Goal: Entertainment & Leisure: Consume media (video, audio)

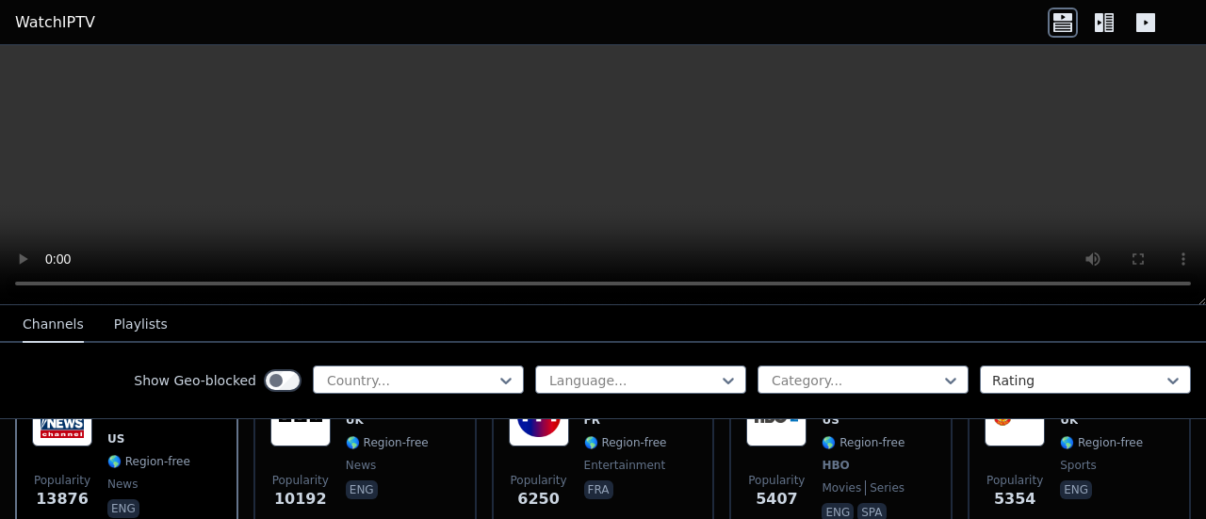
scroll to position [188, 0]
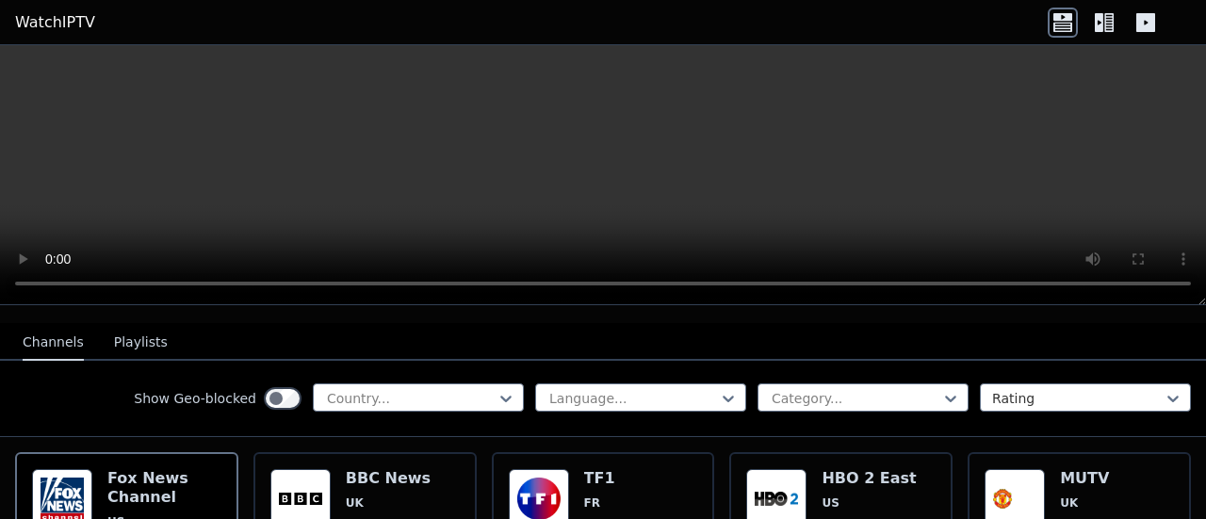
click at [116, 328] on button "Playlists" at bounding box center [141, 343] width 54 height 36
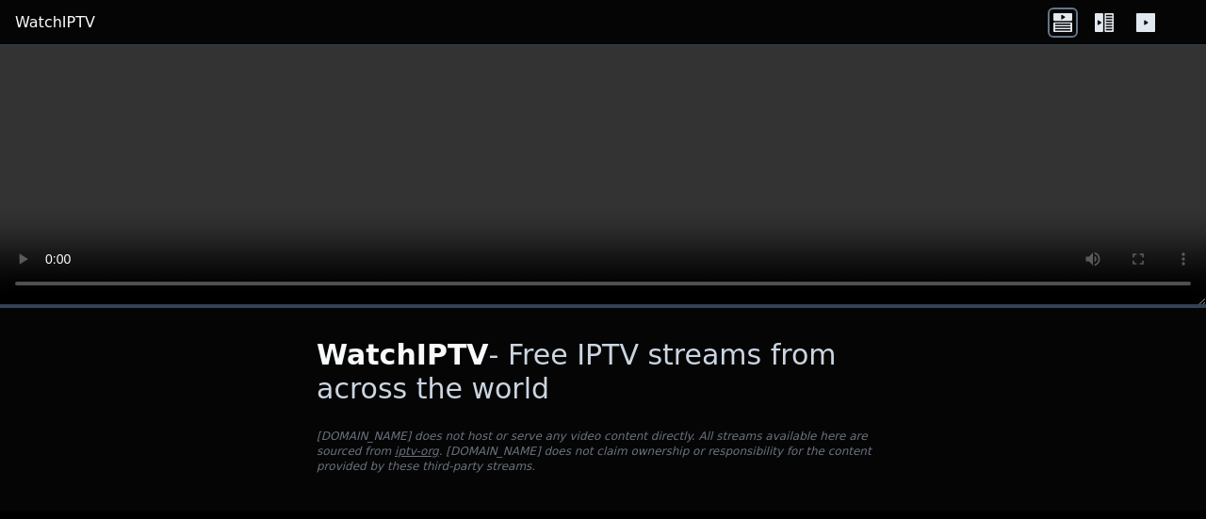
scroll to position [58, 0]
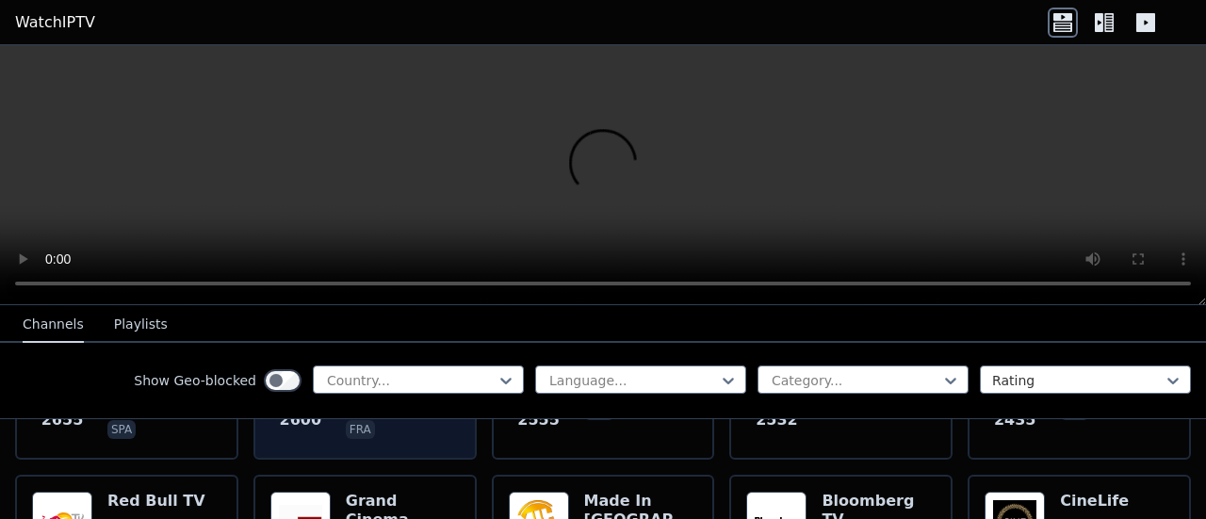
scroll to position [754, 0]
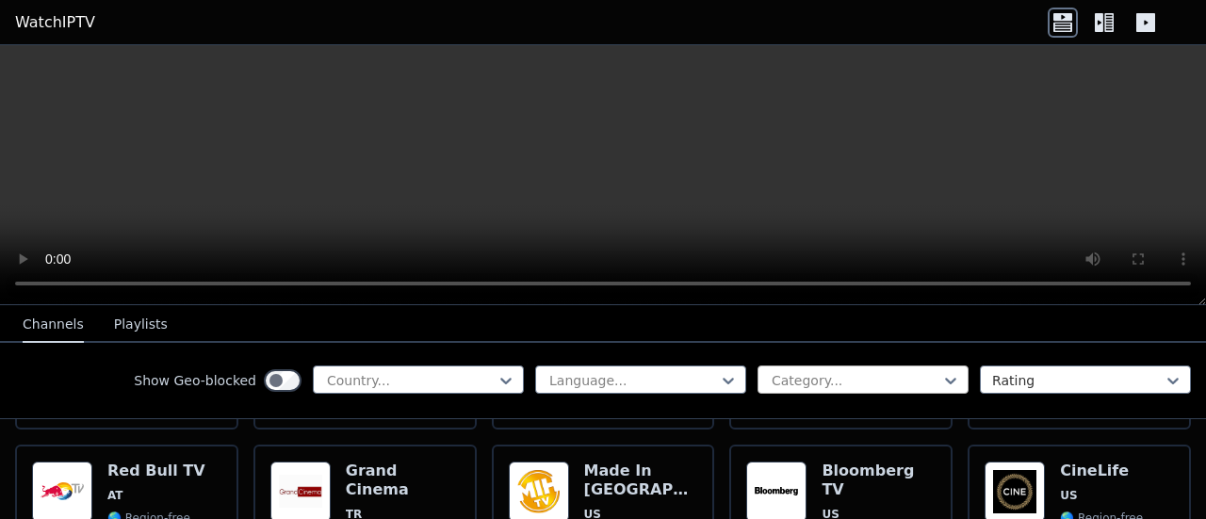
click at [795, 377] on div at bounding box center [855, 380] width 171 height 19
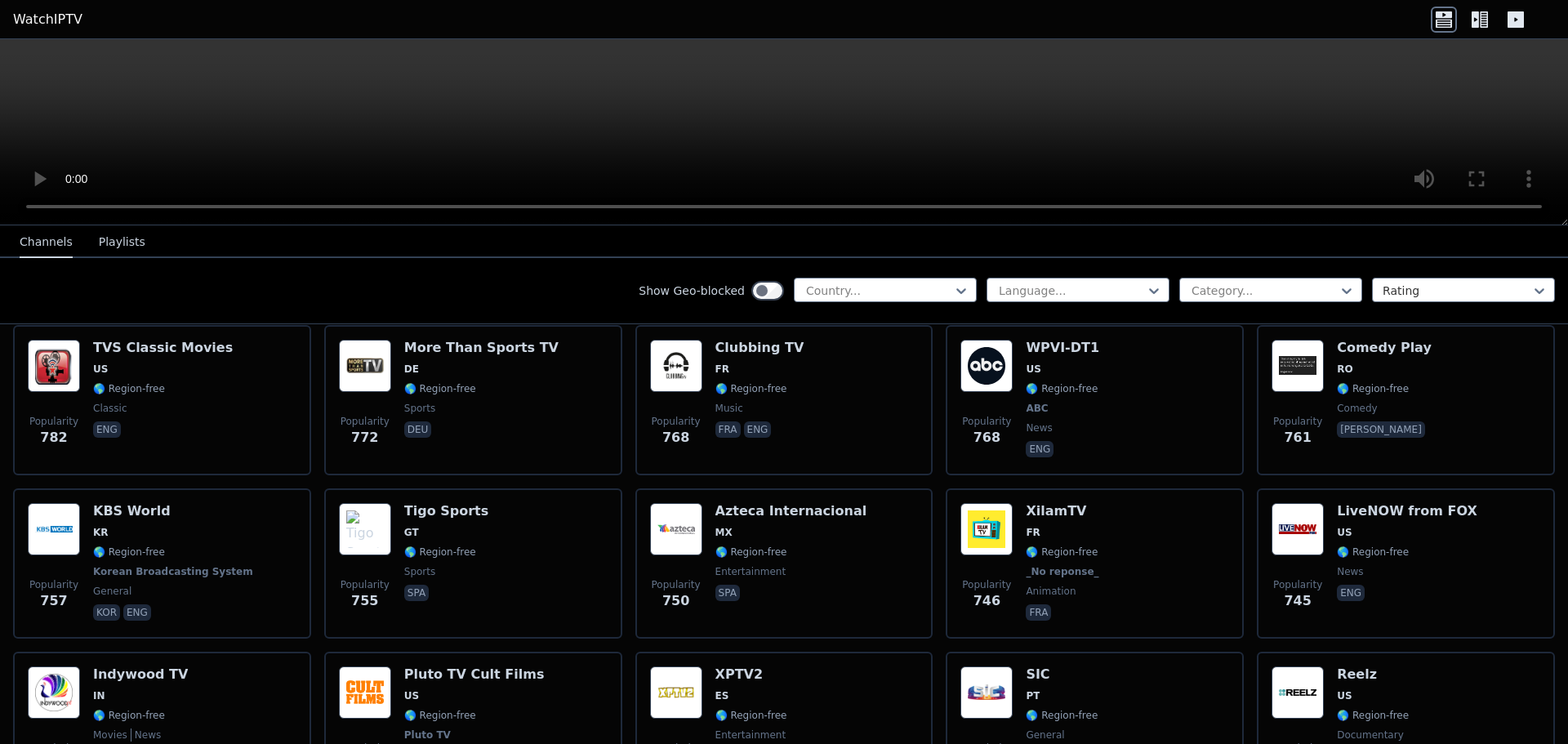
scroll to position [2777, 0]
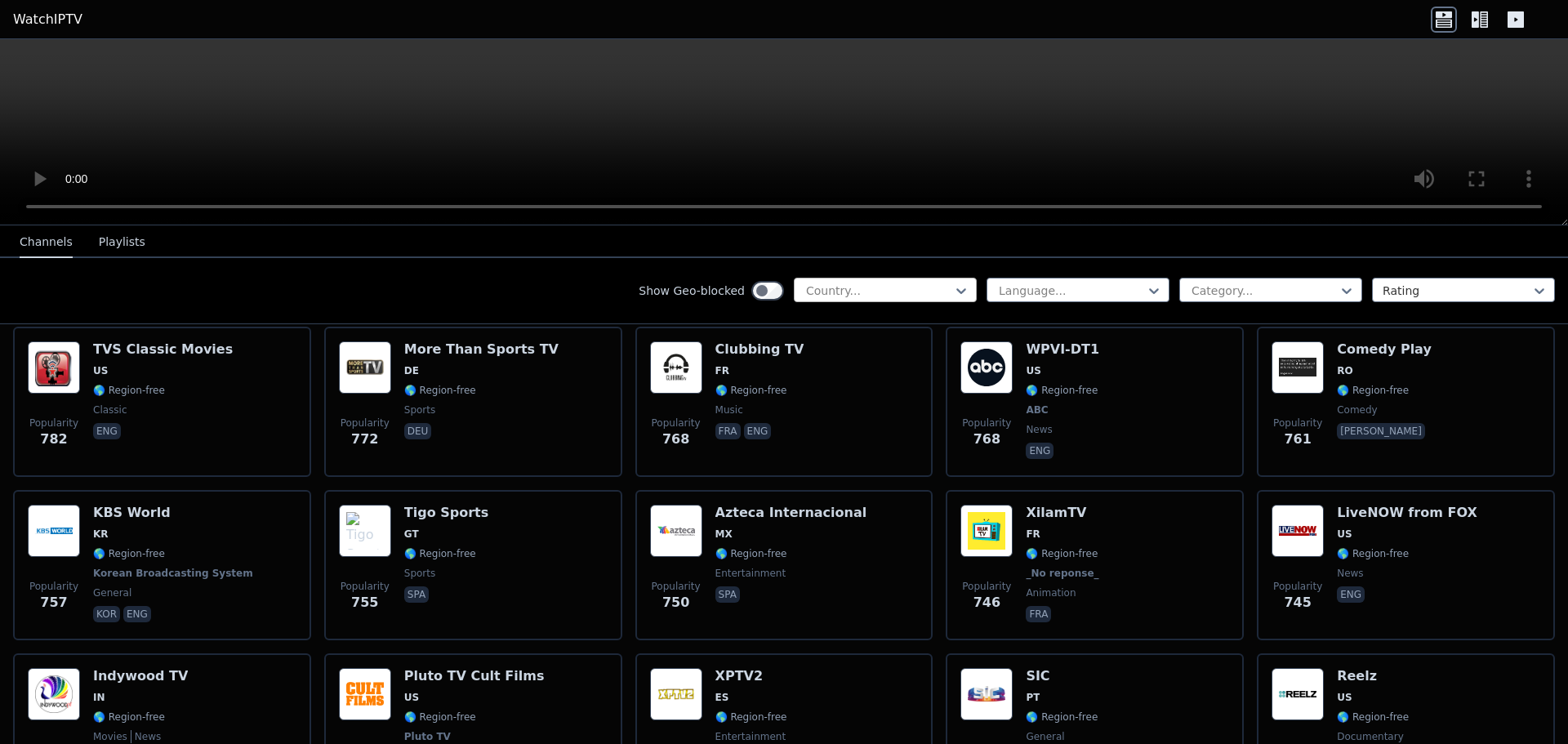
click at [902, 297] on div at bounding box center [878, 290] width 148 height 16
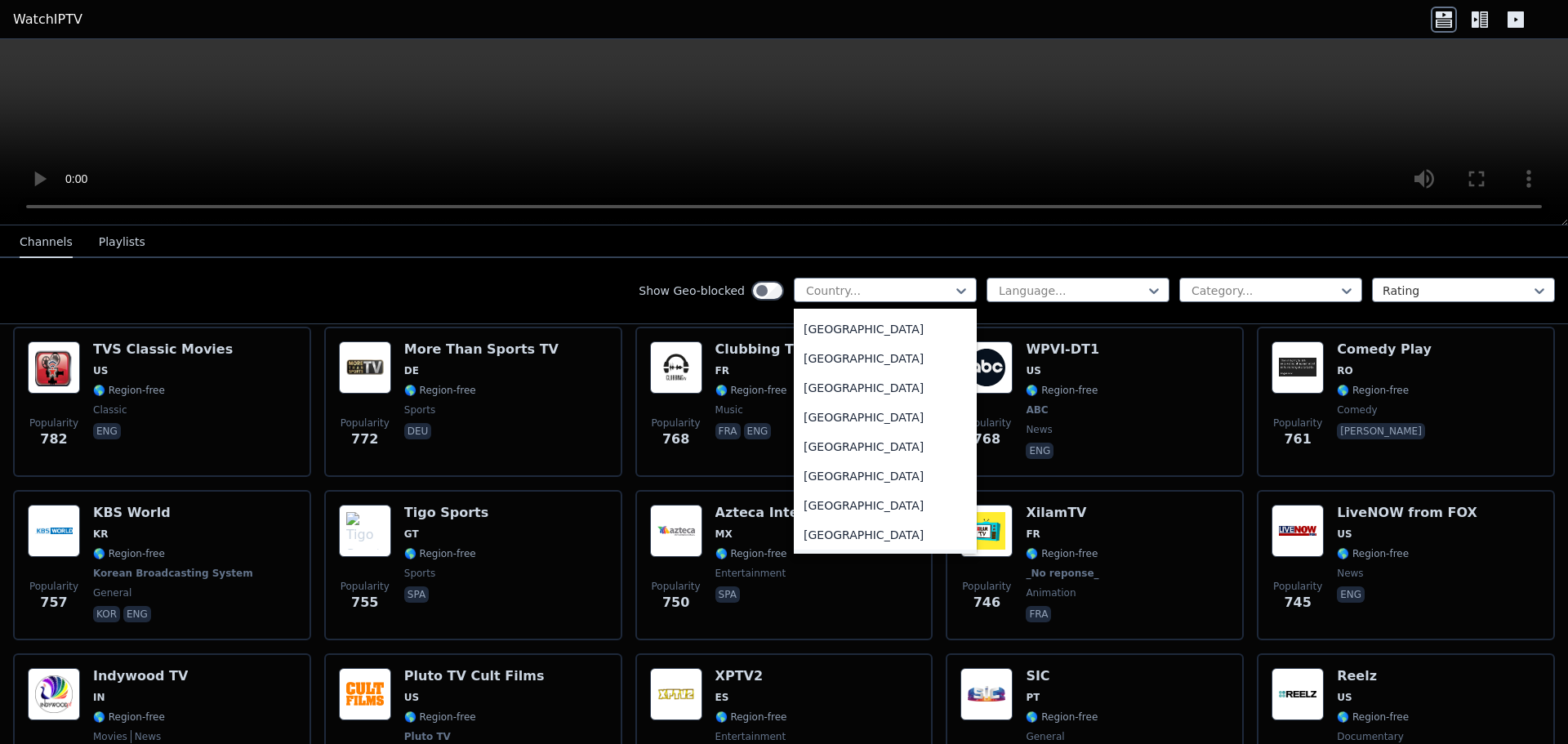
scroll to position [490, 0]
click at [1044, 314] on div "Show Geo-blocked 206 results available. Use Up and Down to choose options, pres…" at bounding box center [784, 291] width 1568 height 66
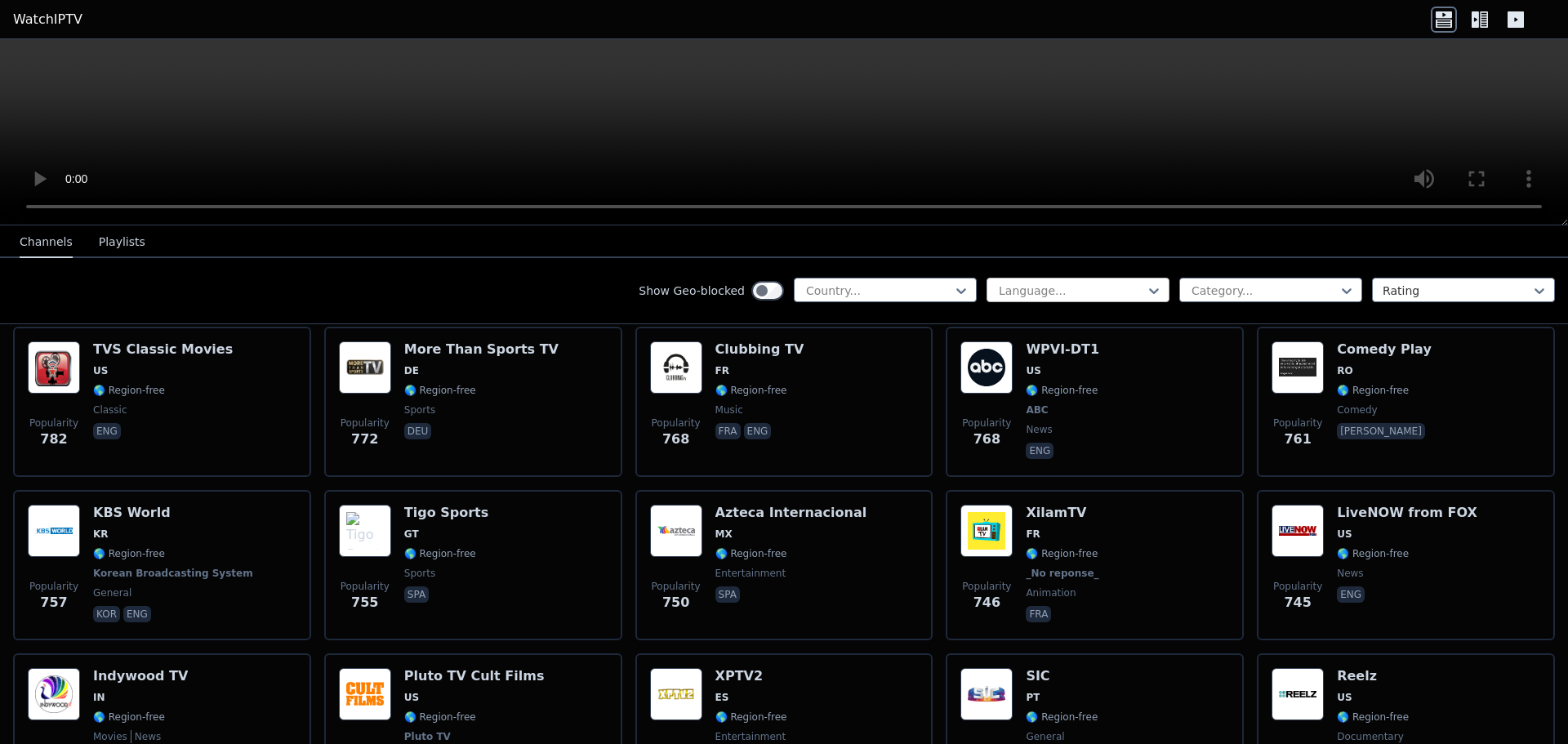
click at [1044, 290] on div at bounding box center [1070, 290] width 148 height 16
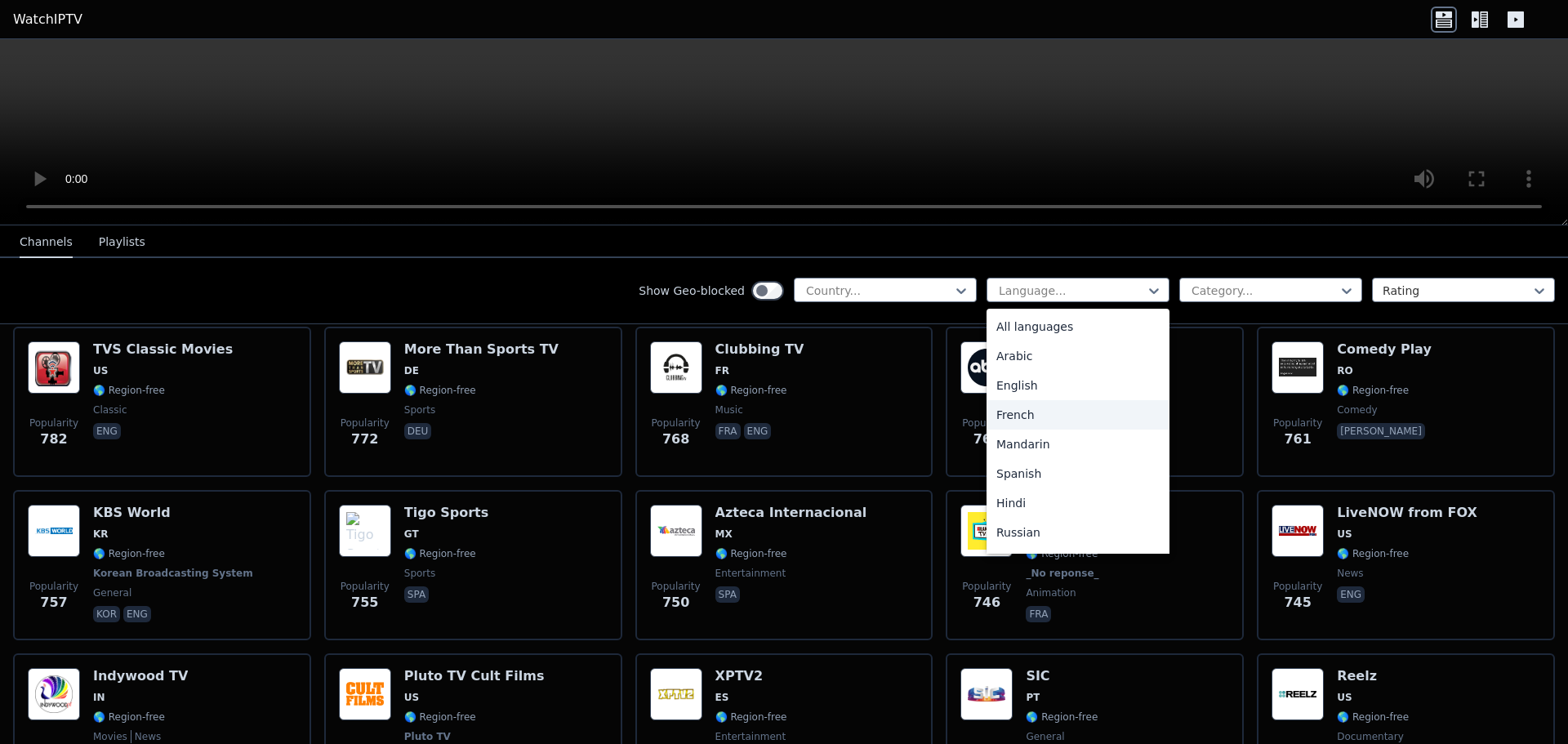
scroll to position [82, 0]
click at [1044, 294] on div at bounding box center [1264, 290] width 148 height 16
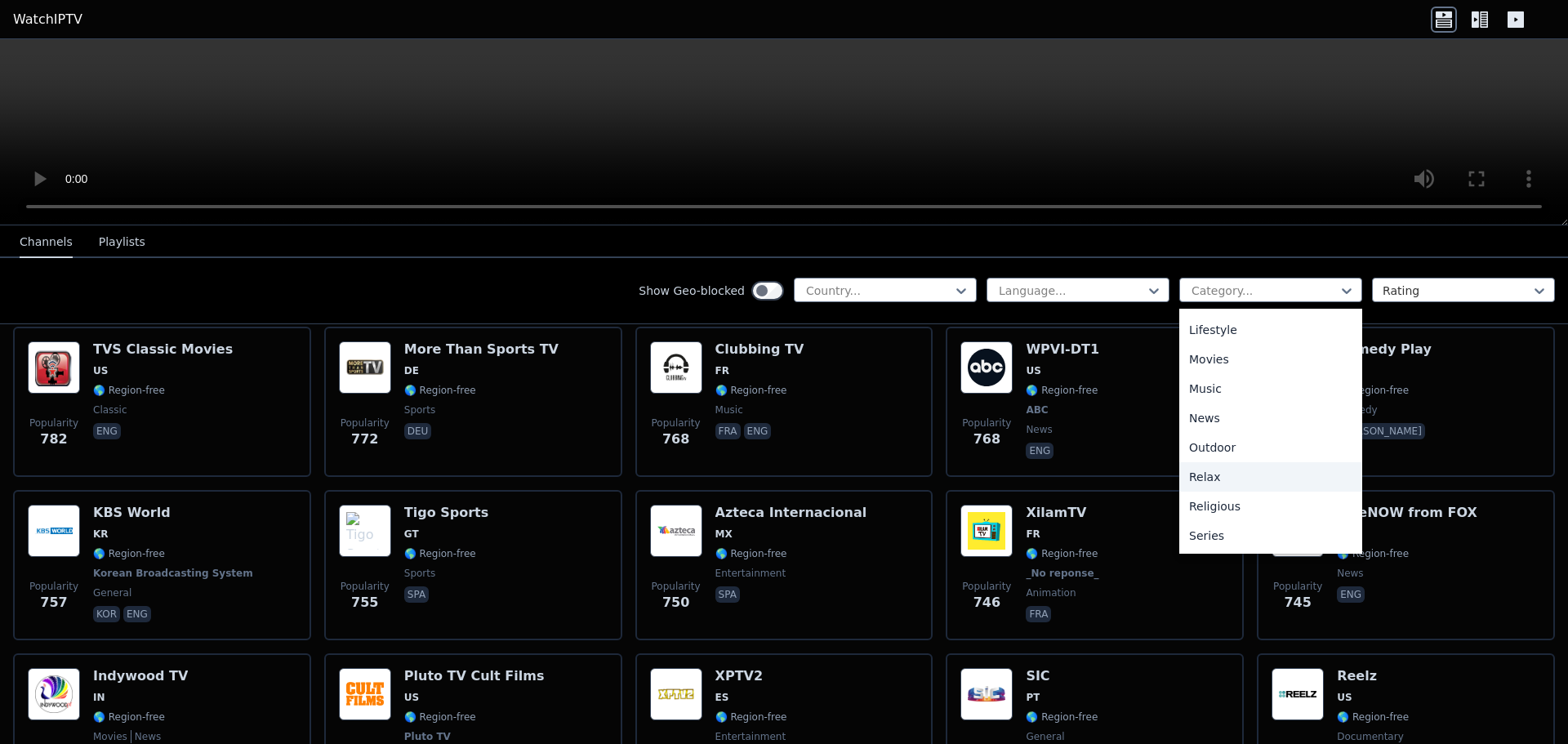
scroll to position [556, 0]
click at [1044, 449] on div "Sports" at bounding box center [1270, 477] width 183 height 29
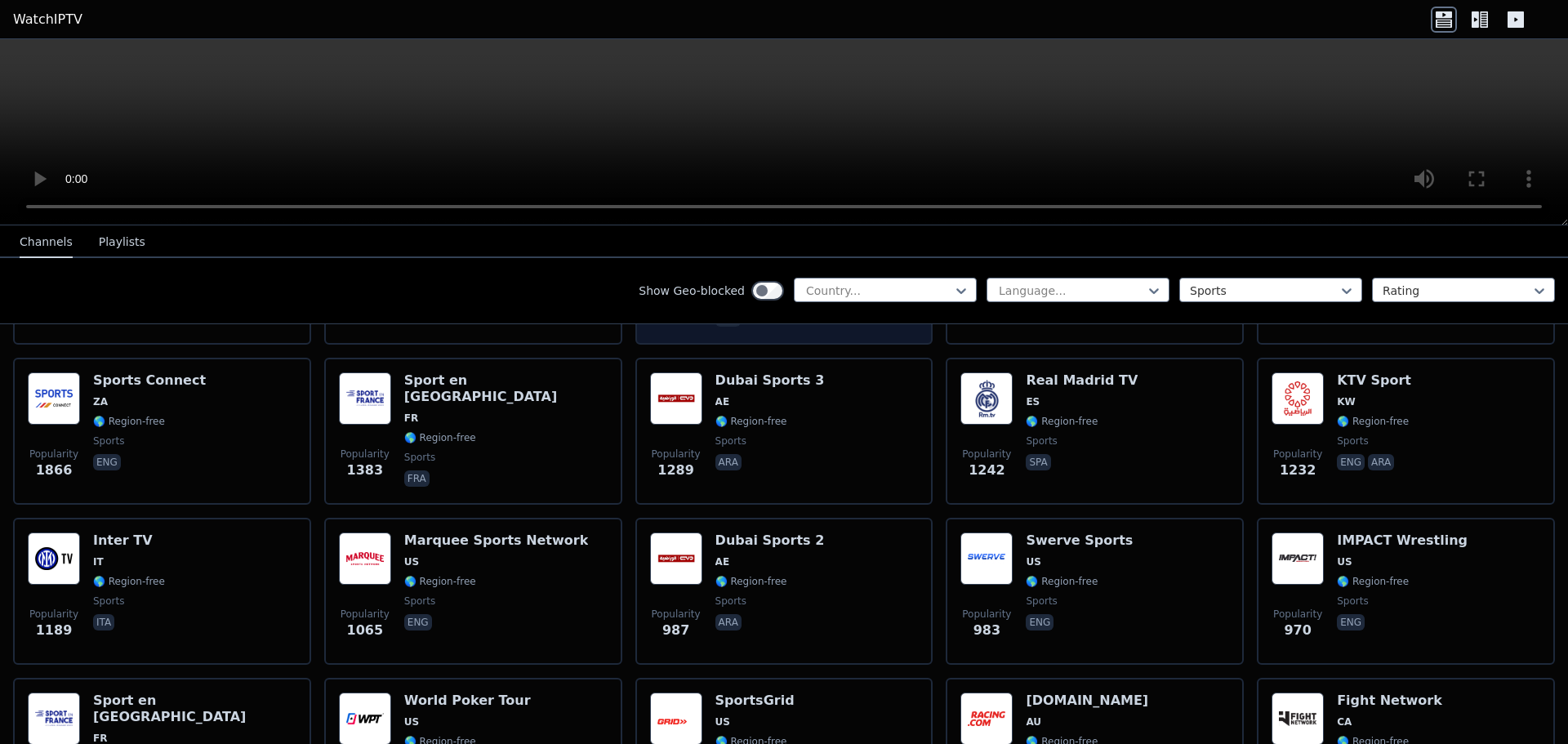
scroll to position [327, 0]
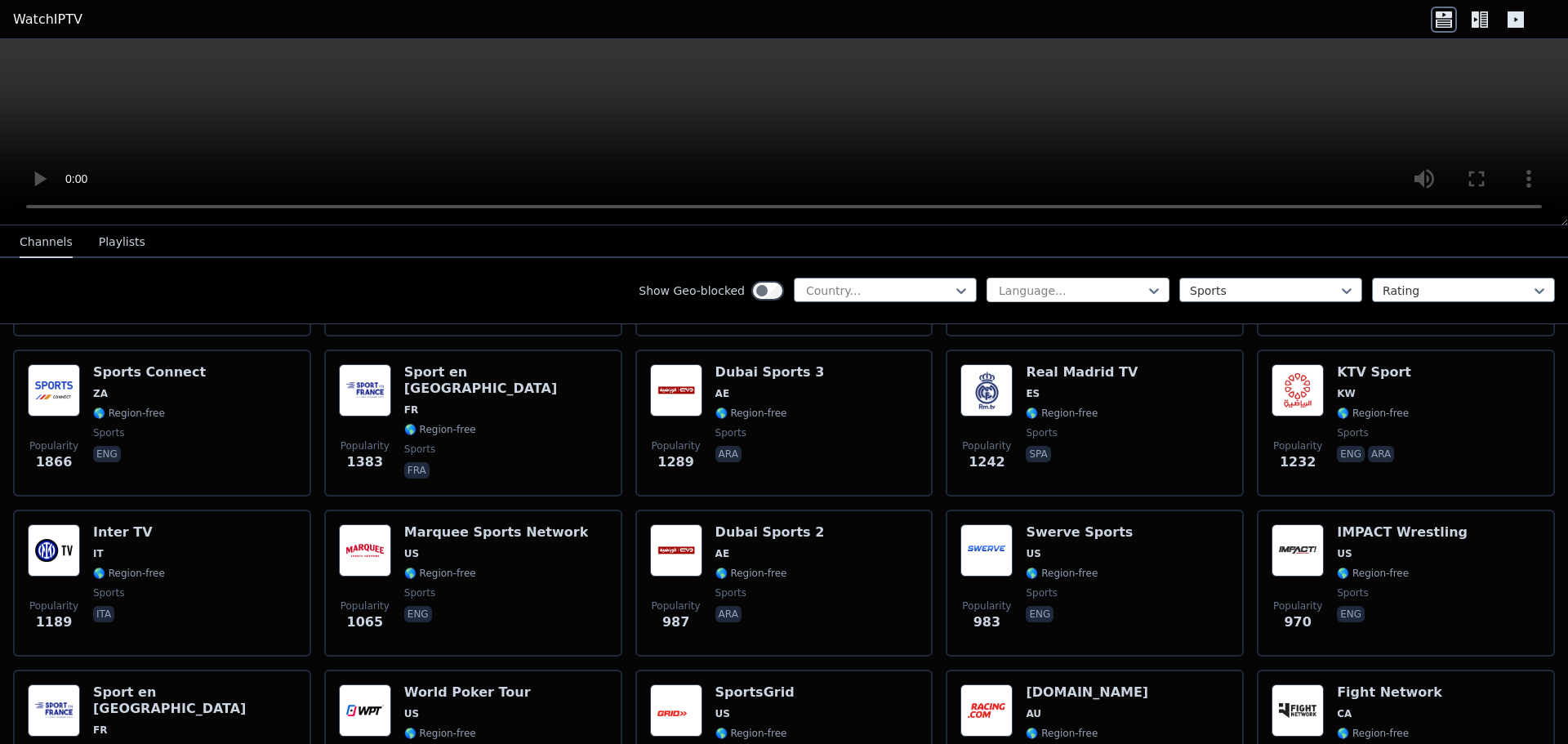
click at [1034, 295] on div at bounding box center [1070, 290] width 148 height 16
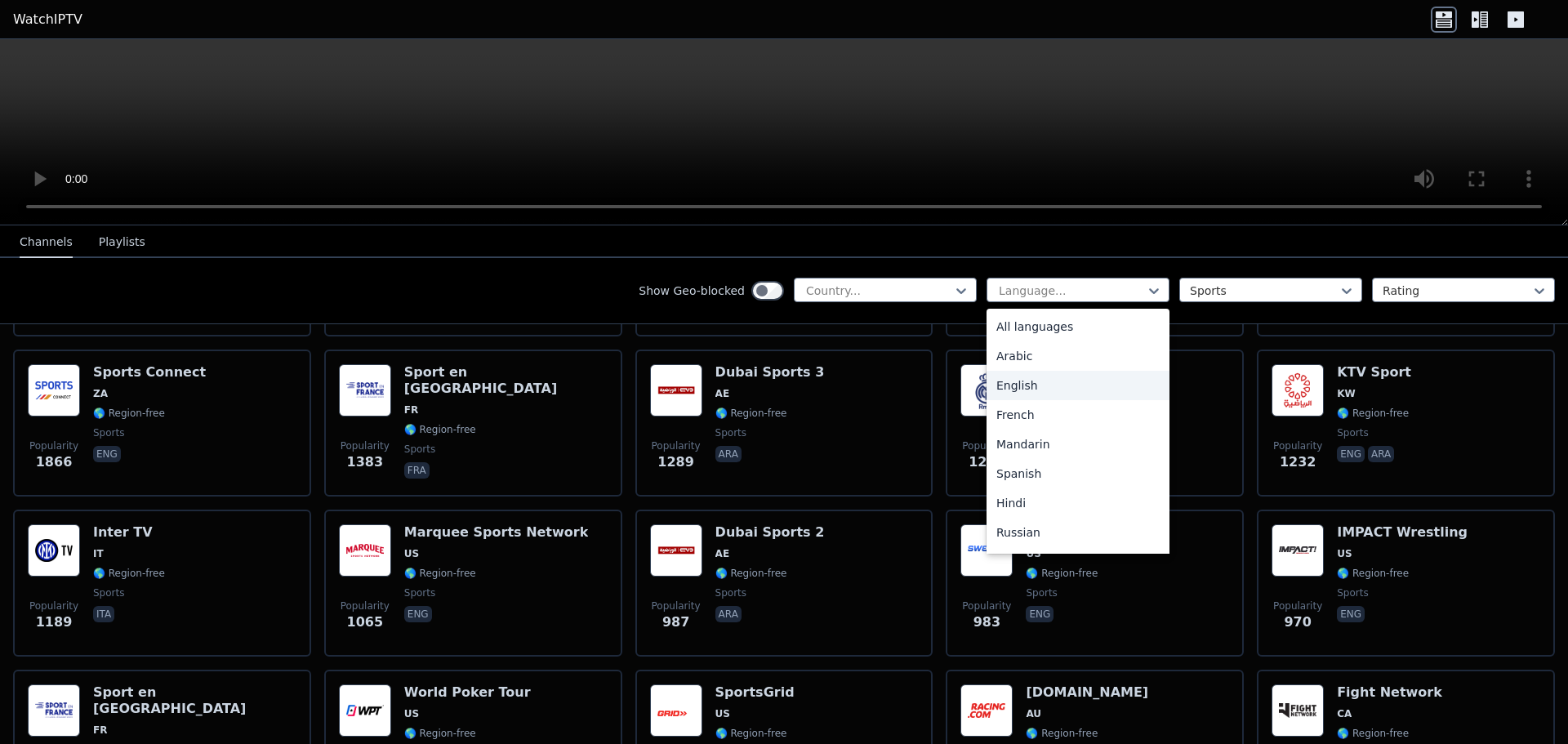
click at [1027, 392] on div "English" at bounding box center [1077, 386] width 183 height 29
